Goal: Task Accomplishment & Management: Use online tool/utility

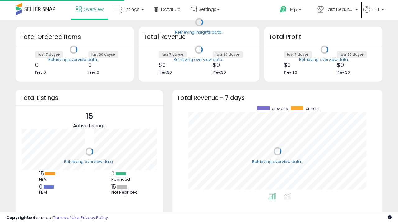
scroll to position [86, 198]
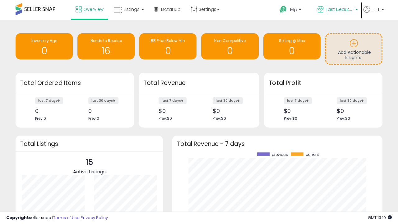
click at [337, 10] on span "Fast Beauty ([GEOGRAPHIC_DATA])" at bounding box center [339, 9] width 28 height 6
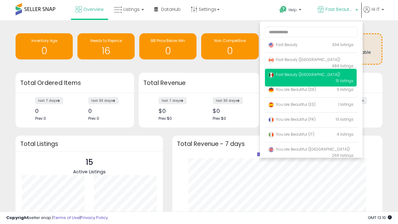
click at [310, 135] on span "You are Beautiful (IT)" at bounding box center [291, 133] width 46 height 5
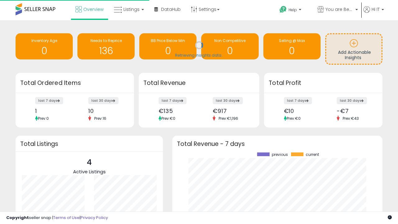
scroll to position [86, 198]
click at [128, 9] on span "Listings" at bounding box center [131, 9] width 16 height 6
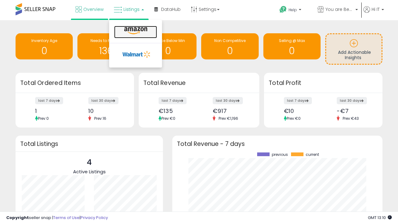
click at [135, 31] on icon at bounding box center [135, 31] width 27 height 8
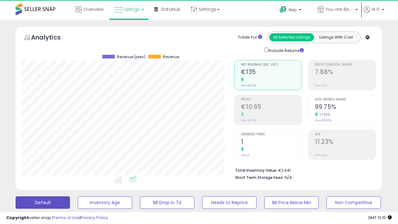
scroll to position [127, 212]
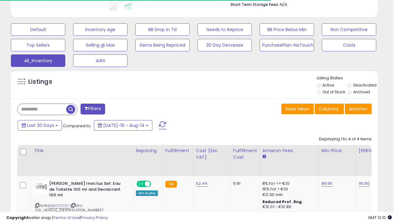
scroll to position [0, 0]
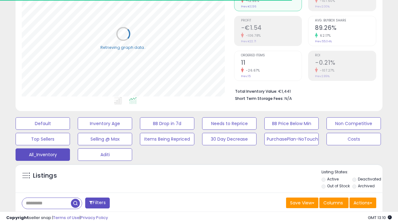
click at [44, 216] on span "Last 30 Days" at bounding box center [45, 219] width 27 height 6
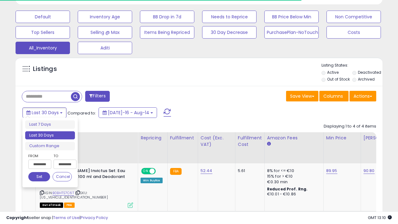
click at [50, 135] on li "Last 30 Days" at bounding box center [50, 135] width 50 height 8
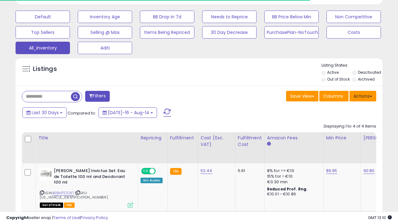
click at [363, 95] on button "Actions" at bounding box center [362, 96] width 27 height 11
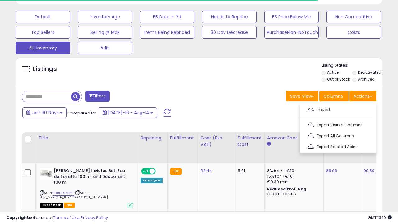
click at [337, 135] on link "Export All Columns" at bounding box center [337, 136] width 68 height 10
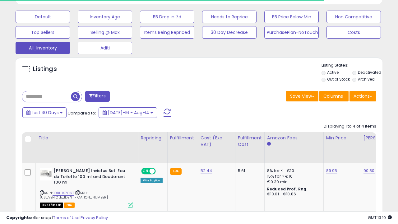
scroll to position [127, 212]
